Goal: Transaction & Acquisition: Purchase product/service

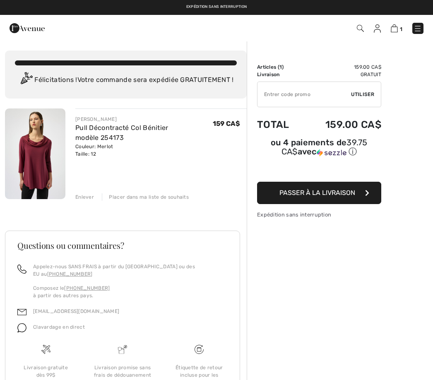
click at [284, 96] on input "TEXT" at bounding box center [304, 94] width 94 height 25
click at [350, 197] on span "Passer à la livraison" at bounding box center [317, 193] width 76 height 8
click at [370, 195] on button "Passer à la livraison" at bounding box center [319, 193] width 124 height 22
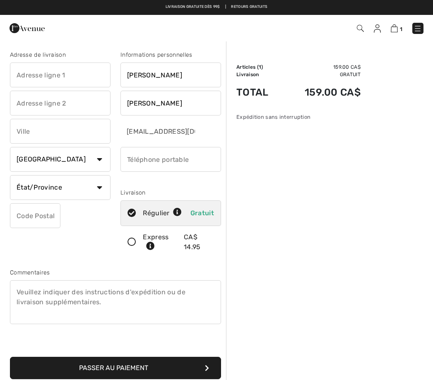
click at [41, 78] on input "text" at bounding box center [60, 74] width 101 height 25
type input "696 rue Charbonneau"
click at [32, 107] on input "text" at bounding box center [60, 103] width 101 height 25
click at [53, 139] on input "text" at bounding box center [60, 131] width 101 height 25
click at [62, 106] on input "St-Lazare" at bounding box center [60, 103] width 101 height 25
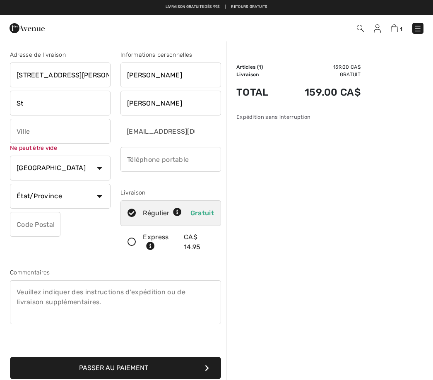
type input "S"
click at [39, 127] on input "text" at bounding box center [60, 131] width 101 height 25
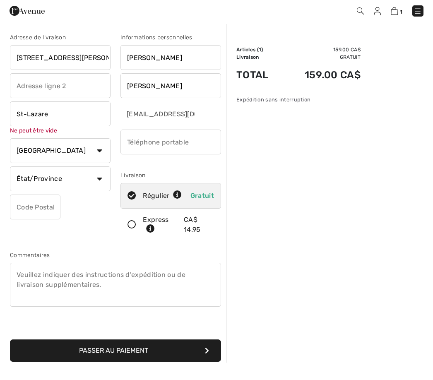
type input "St-Lazare"
click at [103, 184] on select "État/Province Alberta Colombie-Britannique Ile-du-Prince-Edward Manitoba Nouvea…" at bounding box center [60, 196] width 101 height 25
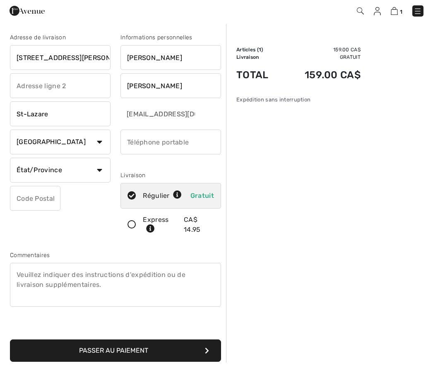
scroll to position [17, 0]
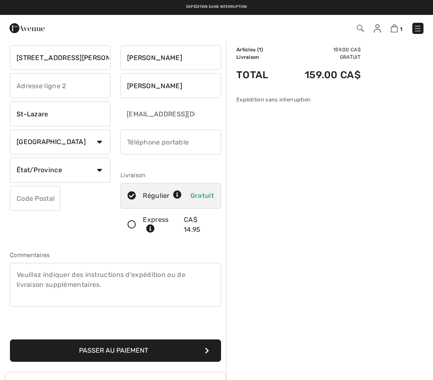
select select "QC"
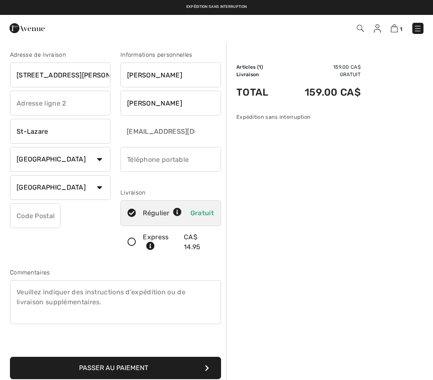
scroll to position [0, 0]
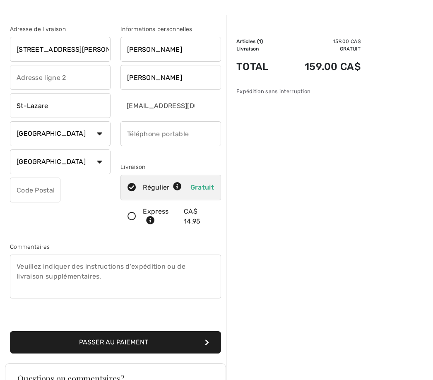
click at [32, 192] on input "text" at bounding box center [35, 189] width 50 height 25
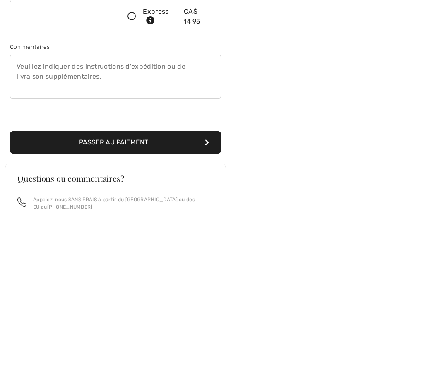
scroll to position [81, 0]
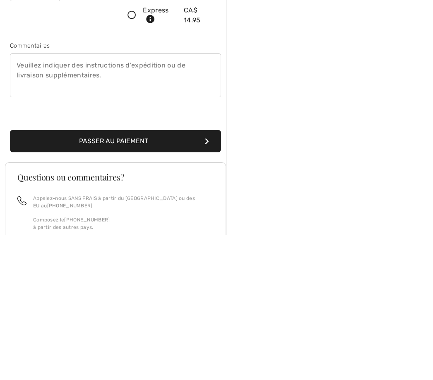
type input "J7T2B3"
click at [132, 276] on button "Passer au paiement" at bounding box center [115, 287] width 211 height 22
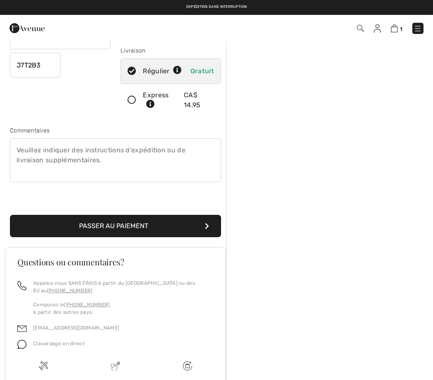
scroll to position [87, 0]
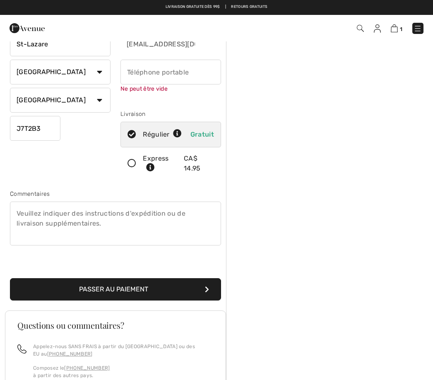
click at [159, 74] on input "phone" at bounding box center [170, 72] width 101 height 25
type input "5145923116"
click at [293, 152] on div "Sommaire Description Articles ( 1 ) 159.00 CA$ Code promo 0.00 CA$ Livraison Gr…" at bounding box center [329, 248] width 207 height 591
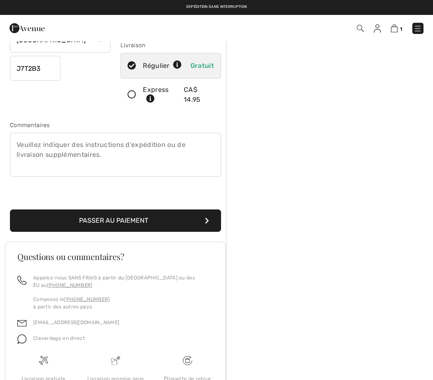
scroll to position [145, 0]
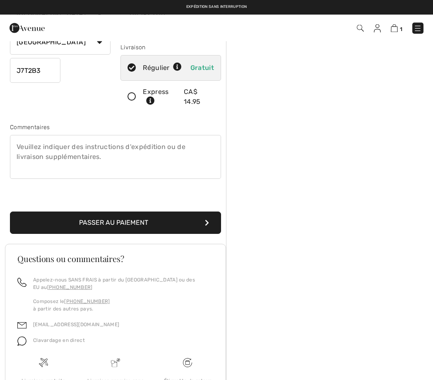
click at [134, 223] on button "Passer au paiement" at bounding box center [115, 223] width 211 height 22
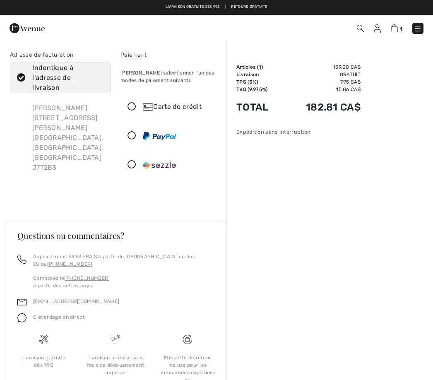
click at [136, 108] on icon at bounding box center [132, 107] width 22 height 9
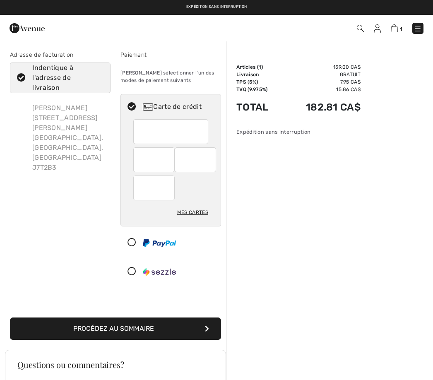
click at [201, 213] on div "Mes cartes" at bounding box center [192, 212] width 31 height 14
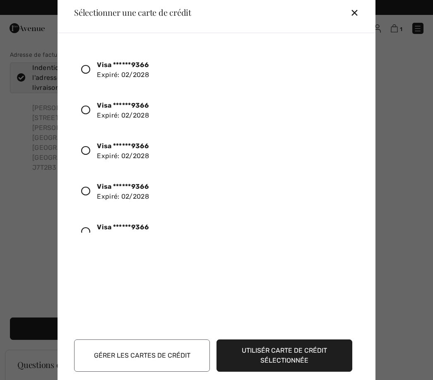
click at [91, 66] on div at bounding box center [89, 70] width 16 height 14
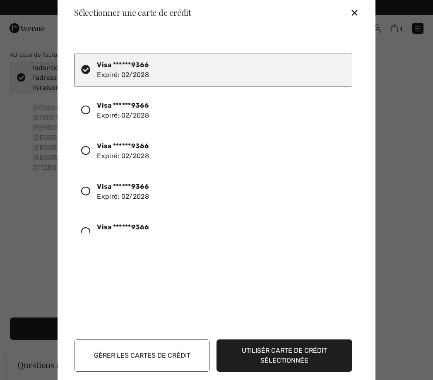
click at [326, 351] on button "Utilisér carte de crédit sélectionnée" at bounding box center [284, 355] width 136 height 32
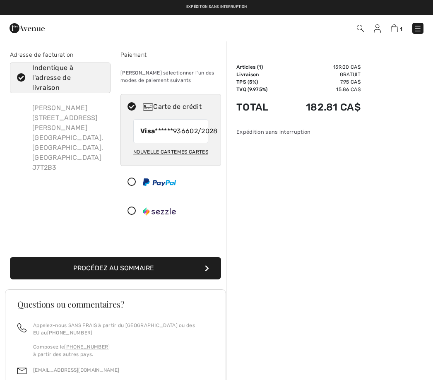
click at [152, 279] on button "Procédez au sommaire" at bounding box center [115, 268] width 211 height 22
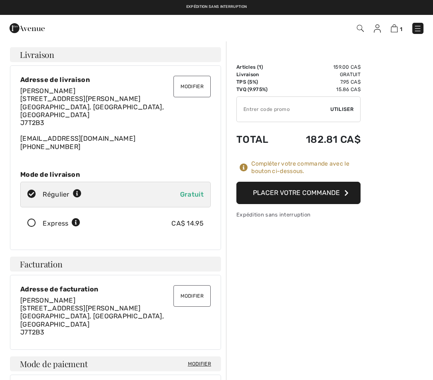
click at [332, 193] on button "Placer votre commande" at bounding box center [298, 193] width 124 height 22
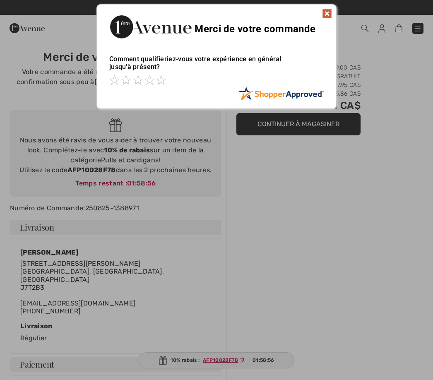
click at [331, 9] on img at bounding box center [327, 14] width 10 height 10
